Goal: Information Seeking & Learning: Compare options

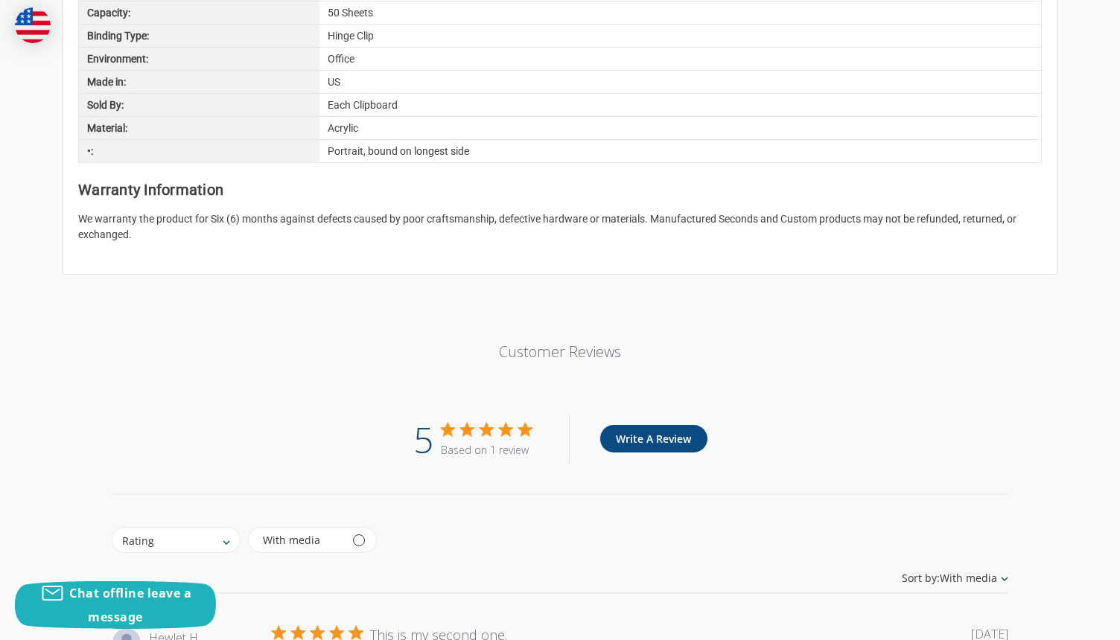
scroll to position [1921, 0]
